Goal: Task Accomplishment & Management: Manage account settings

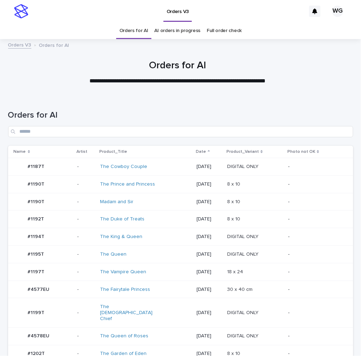
scroll to position [340, 0]
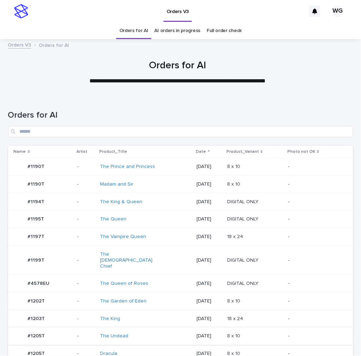
click at [246, 345] on td "8 x 10 8 x 10" at bounding box center [254, 354] width 61 height 18
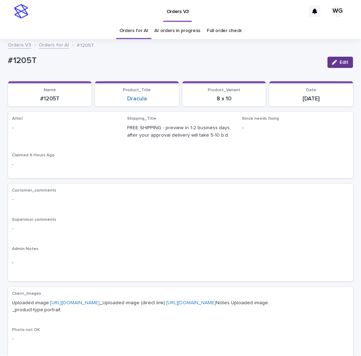
click at [342, 60] on span "Edit" at bounding box center [344, 62] width 9 height 5
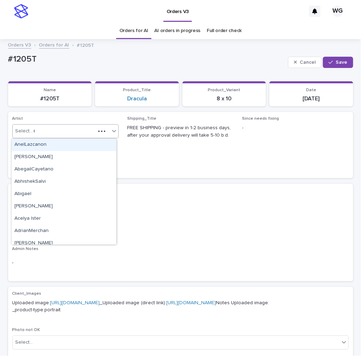
click at [89, 130] on div "Select... *" at bounding box center [54, 131] width 83 height 12
type input "**"
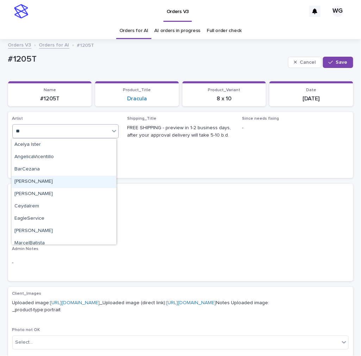
click at [67, 181] on div "Cel Gamora" at bounding box center [64, 182] width 105 height 12
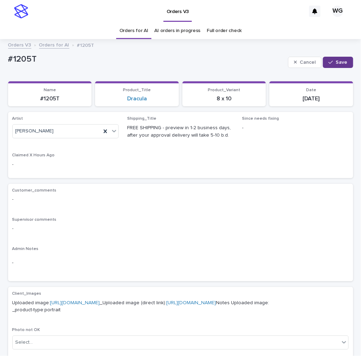
click at [333, 58] on button "Save" at bounding box center [338, 62] width 30 height 11
click at [131, 29] on link "Orders for AI" at bounding box center [133, 31] width 29 height 17
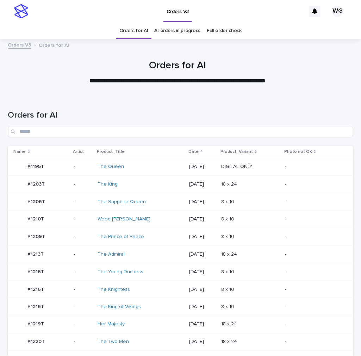
click at [202, 328] on div "[DATE]" at bounding box center [202, 325] width 26 height 12
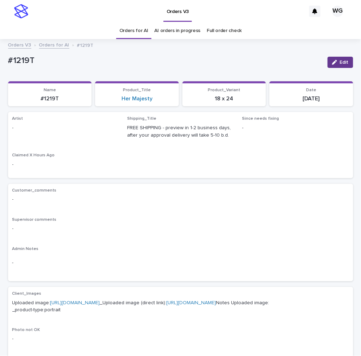
click at [333, 59] on button "Edit" at bounding box center [341, 62] width 26 height 11
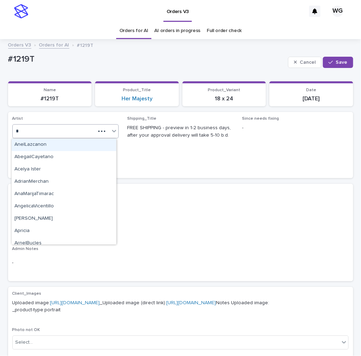
click at [97, 127] on div at bounding box center [107, 131] width 23 height 13
type input "**"
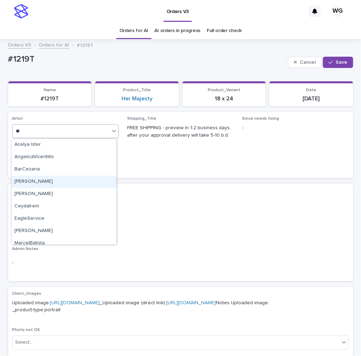
click at [75, 184] on div "Cel Gamora" at bounding box center [64, 182] width 105 height 12
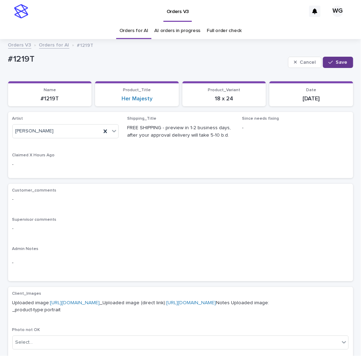
click at [328, 66] on button "Save" at bounding box center [338, 62] width 30 height 11
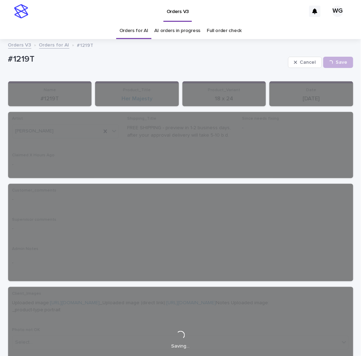
click at [135, 29] on link "Orders for AI" at bounding box center [133, 31] width 29 height 17
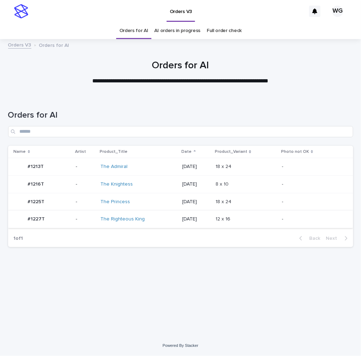
click at [262, 231] on div "1 of 1 Back Next" at bounding box center [180, 239] width 345 height 18
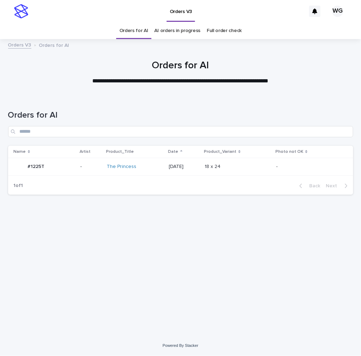
click at [257, 225] on div "Loading... Saving… Loading... Saving… Orders for AI Name Artist Product_Title D…" at bounding box center [181, 207] width 352 height 222
click at [294, 168] on p "-" at bounding box center [306, 167] width 59 height 6
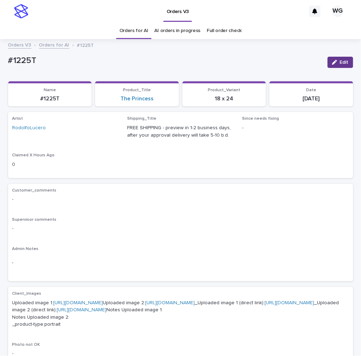
click at [334, 66] on button "Edit" at bounding box center [341, 62] width 26 height 11
click at [140, 27] on link "Orders for AI" at bounding box center [133, 31] width 29 height 17
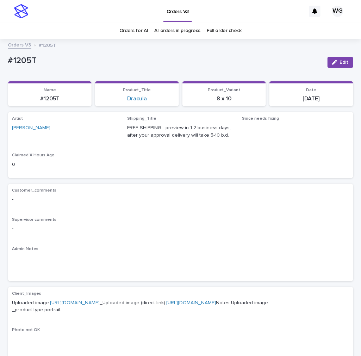
click at [24, 60] on p "#1205T" at bounding box center [165, 61] width 314 height 10
copy div "#1205T Edit Sorry, there was an error saving your record. Please try again. Ple…"
click at [13, 54] on div "#1219T Edit" at bounding box center [180, 62] width 345 height 21
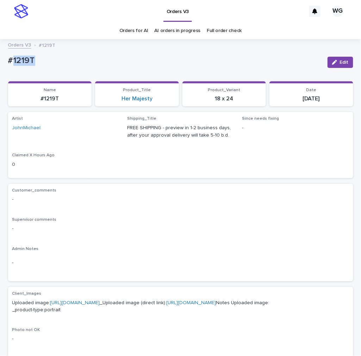
click at [13, 54] on div "#1219T Edit" at bounding box center [180, 62] width 345 height 21
copy div "#1219T Edit Sorry, there was an error saving your record. Please try again. Ple…"
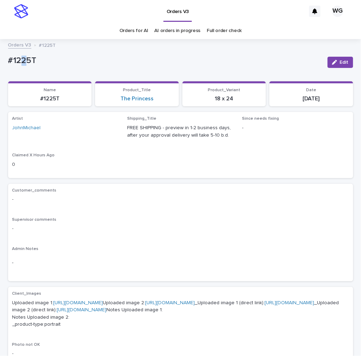
drag, startPoint x: 23, startPoint y: 52, endPoint x: 20, endPoint y: 57, distance: 6.2
click at [20, 57] on div "#1225T Edit" at bounding box center [180, 62] width 345 height 21
click at [20, 57] on p "#1225T" at bounding box center [165, 61] width 314 height 10
